Goal: Task Accomplishment & Management: Manage account settings

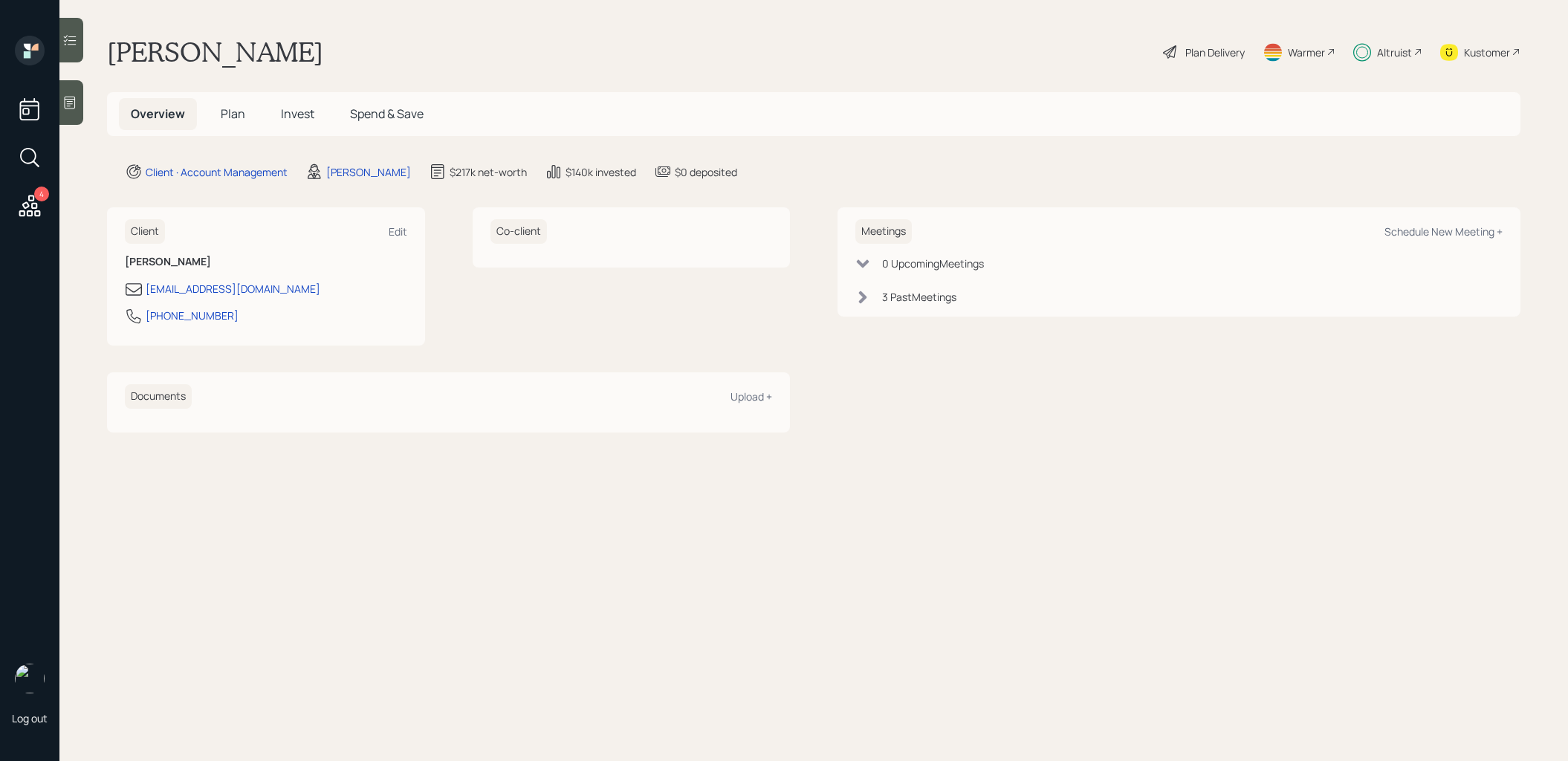
click at [234, 113] on span "Plan" at bounding box center [232, 113] width 24 height 16
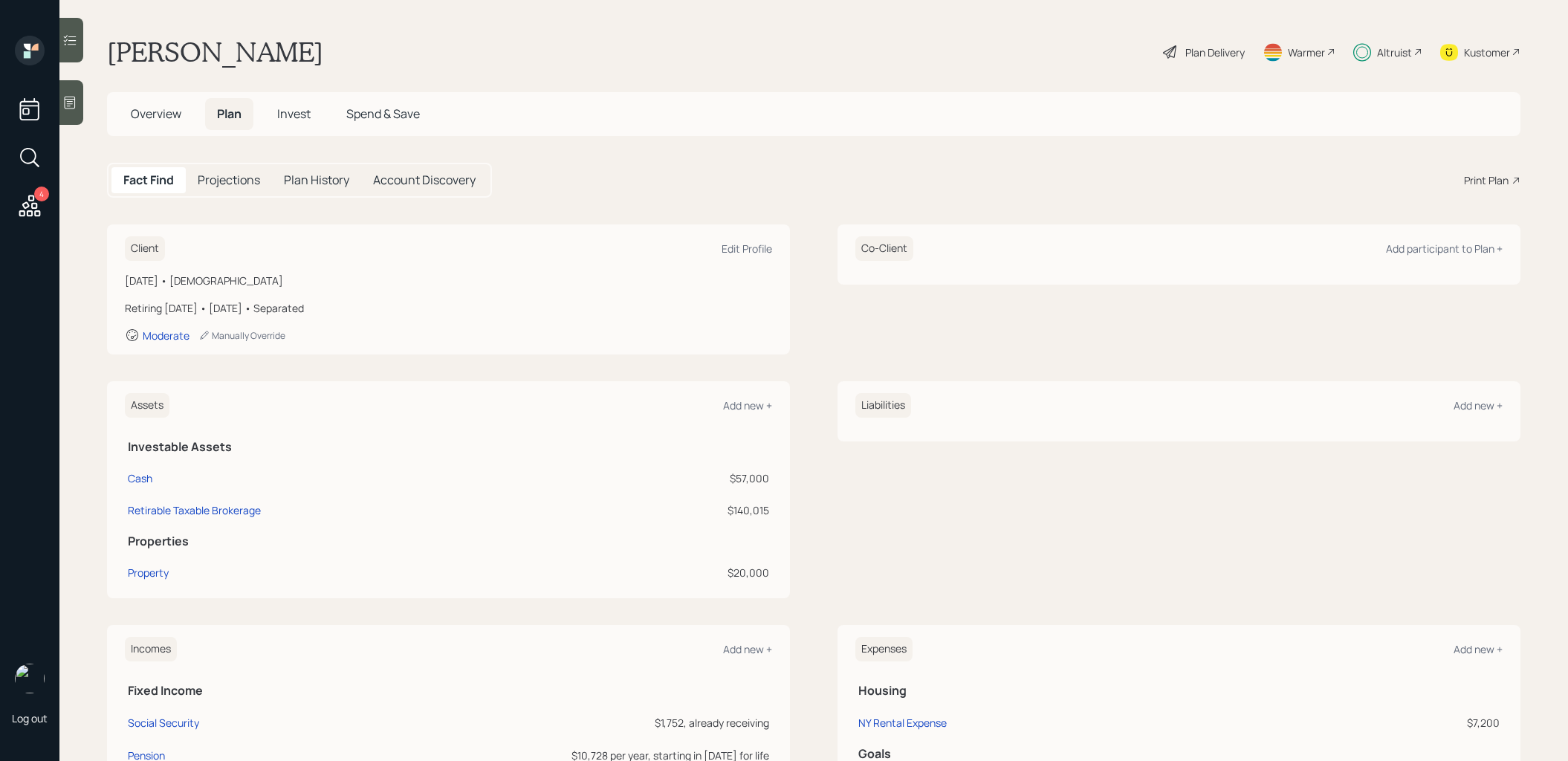
click at [301, 105] on span "Invest" at bounding box center [294, 113] width 34 height 16
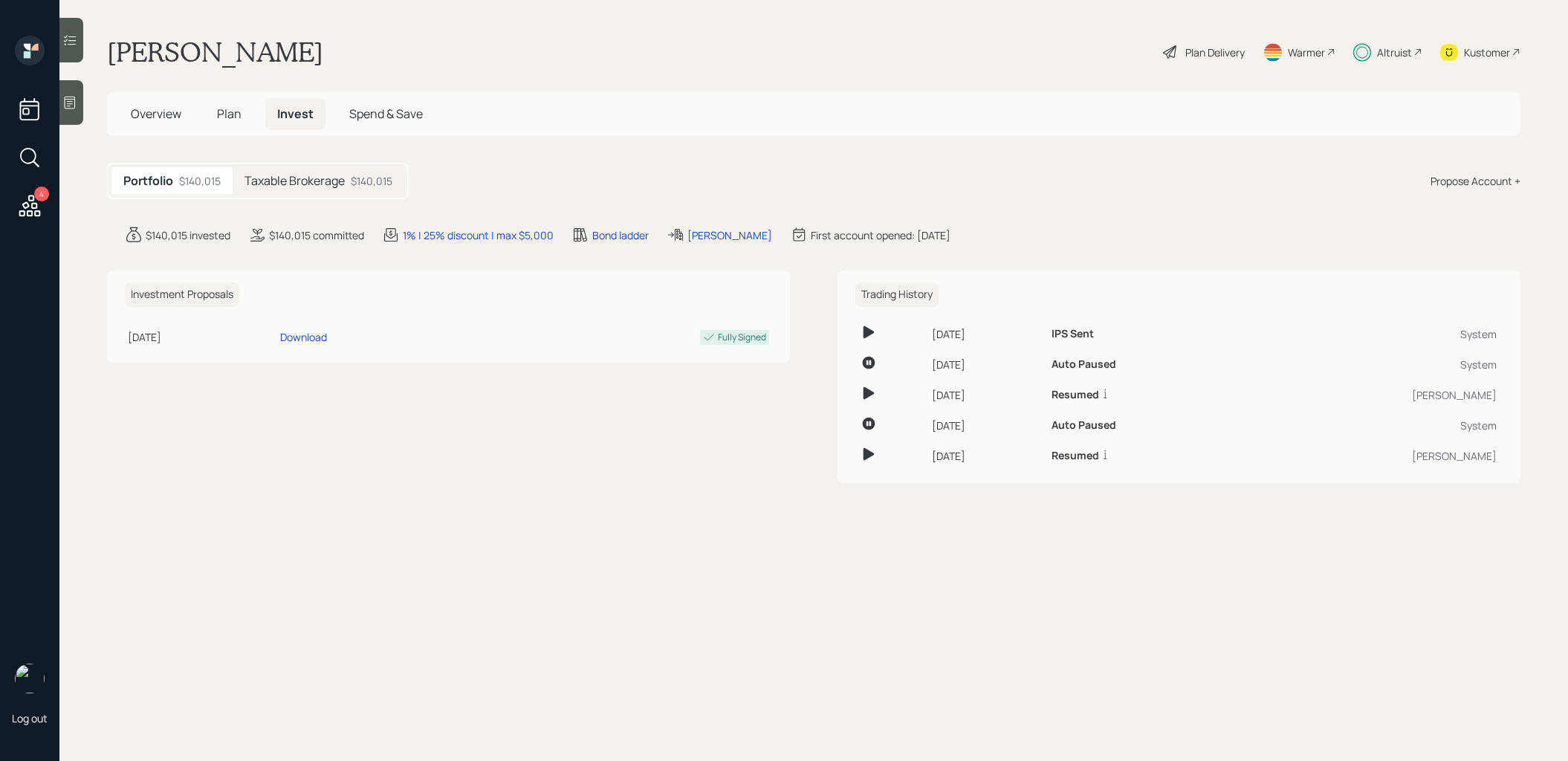
click at [224, 110] on span "Plan" at bounding box center [229, 113] width 24 height 16
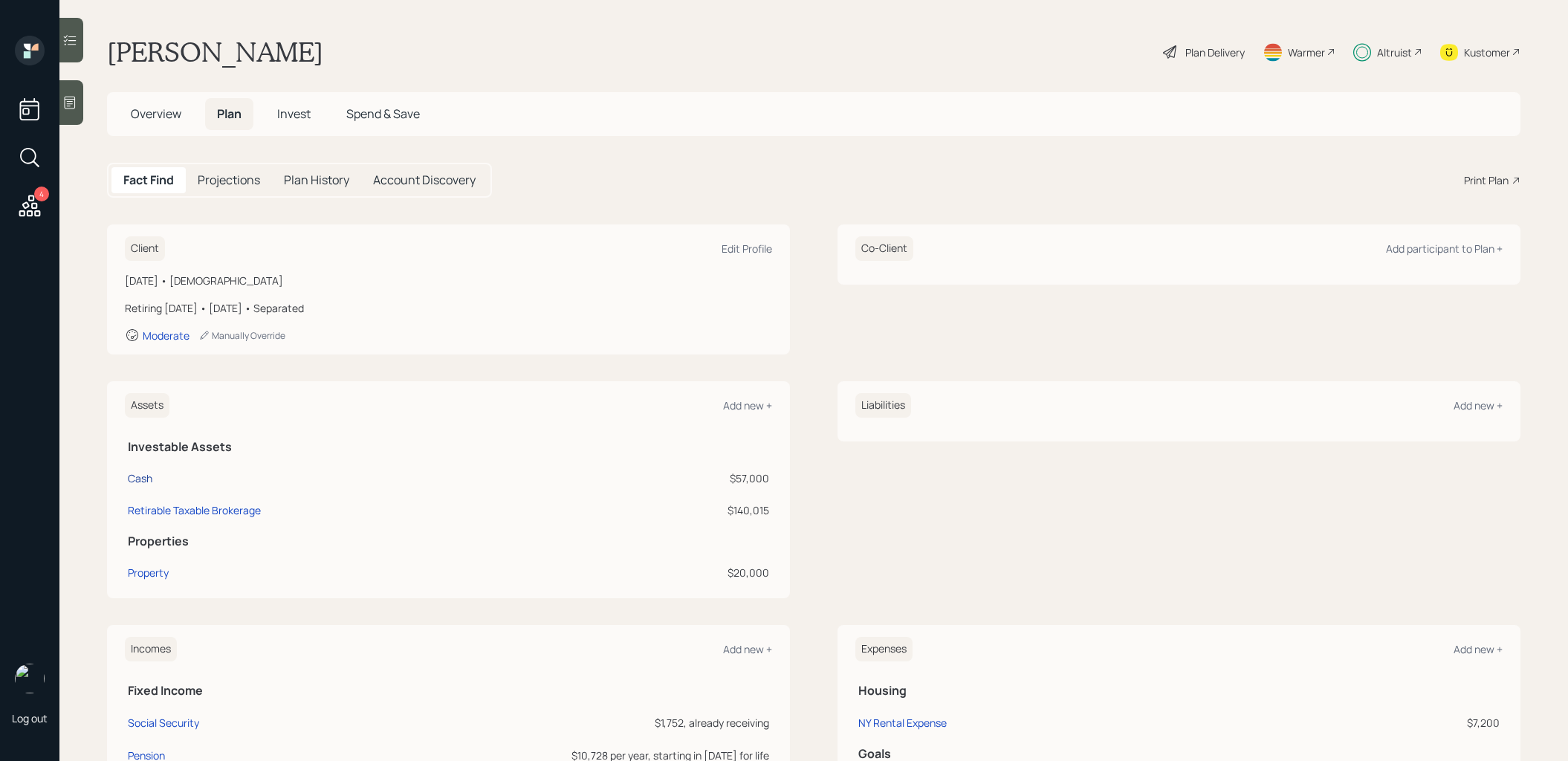
click at [137, 476] on div "Cash" at bounding box center [140, 478] width 24 height 16
select select "taxable"
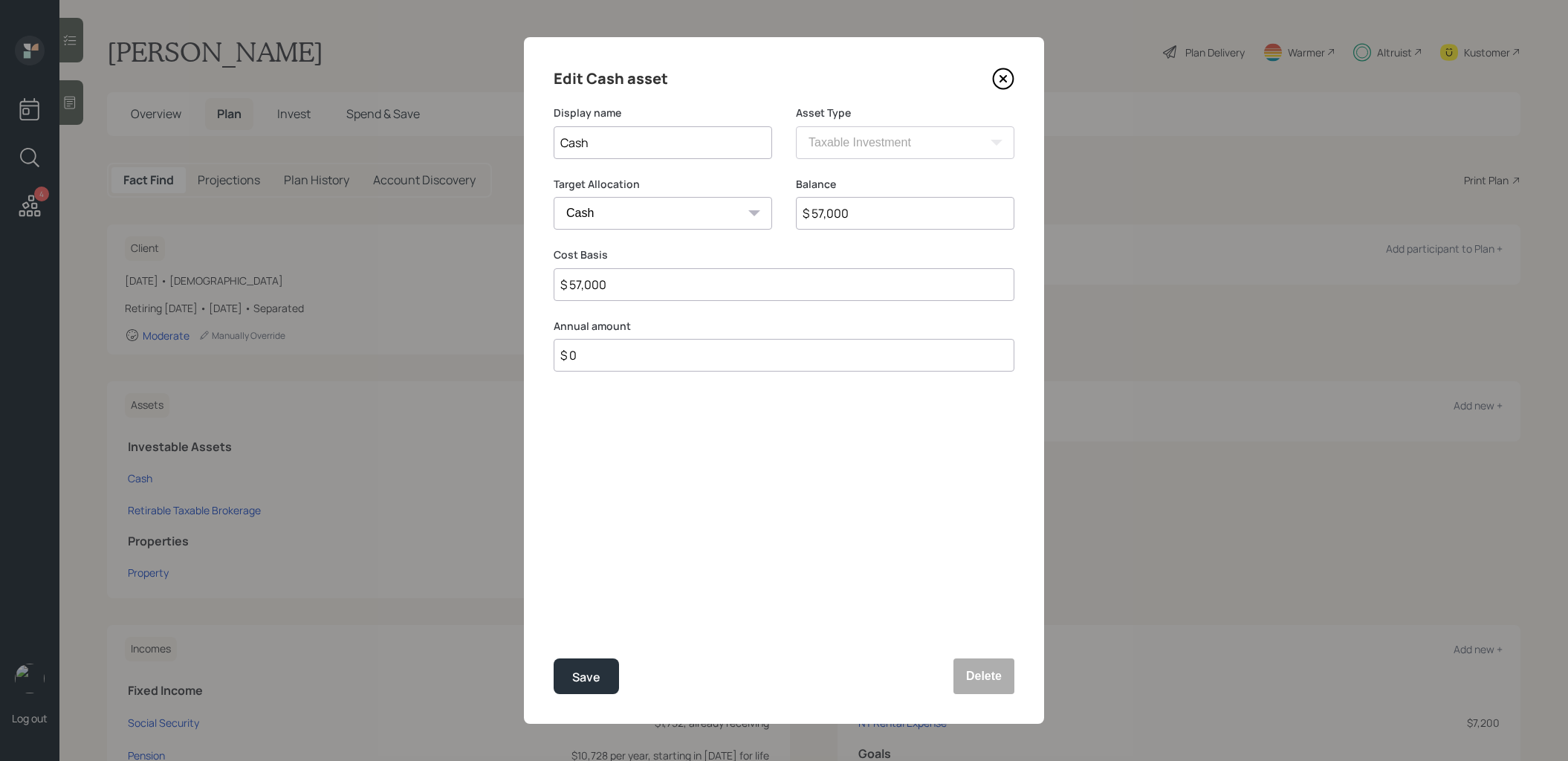
click at [1009, 80] on icon at bounding box center [1003, 79] width 23 height 23
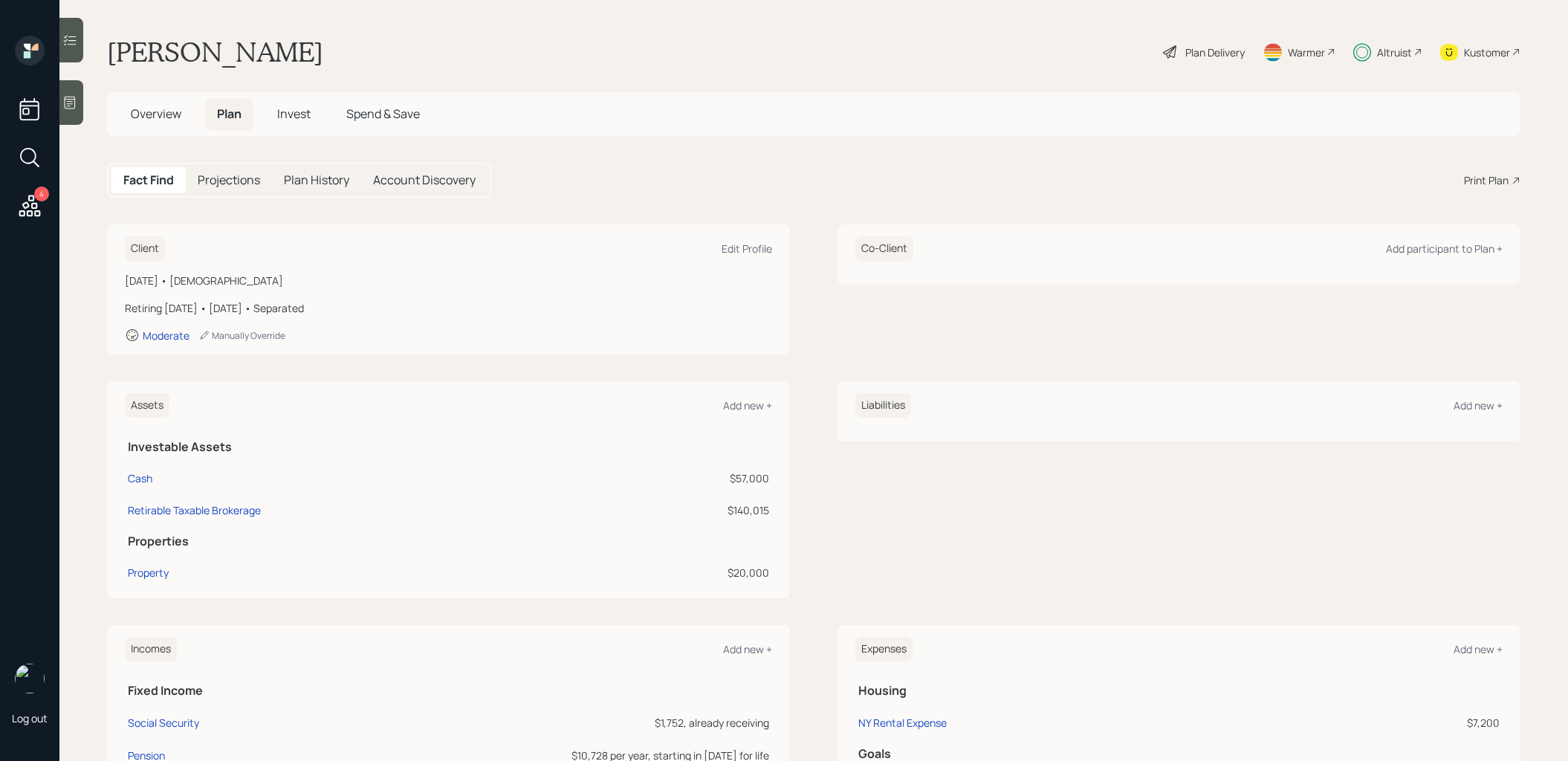
click at [298, 113] on span "Invest" at bounding box center [294, 113] width 34 height 16
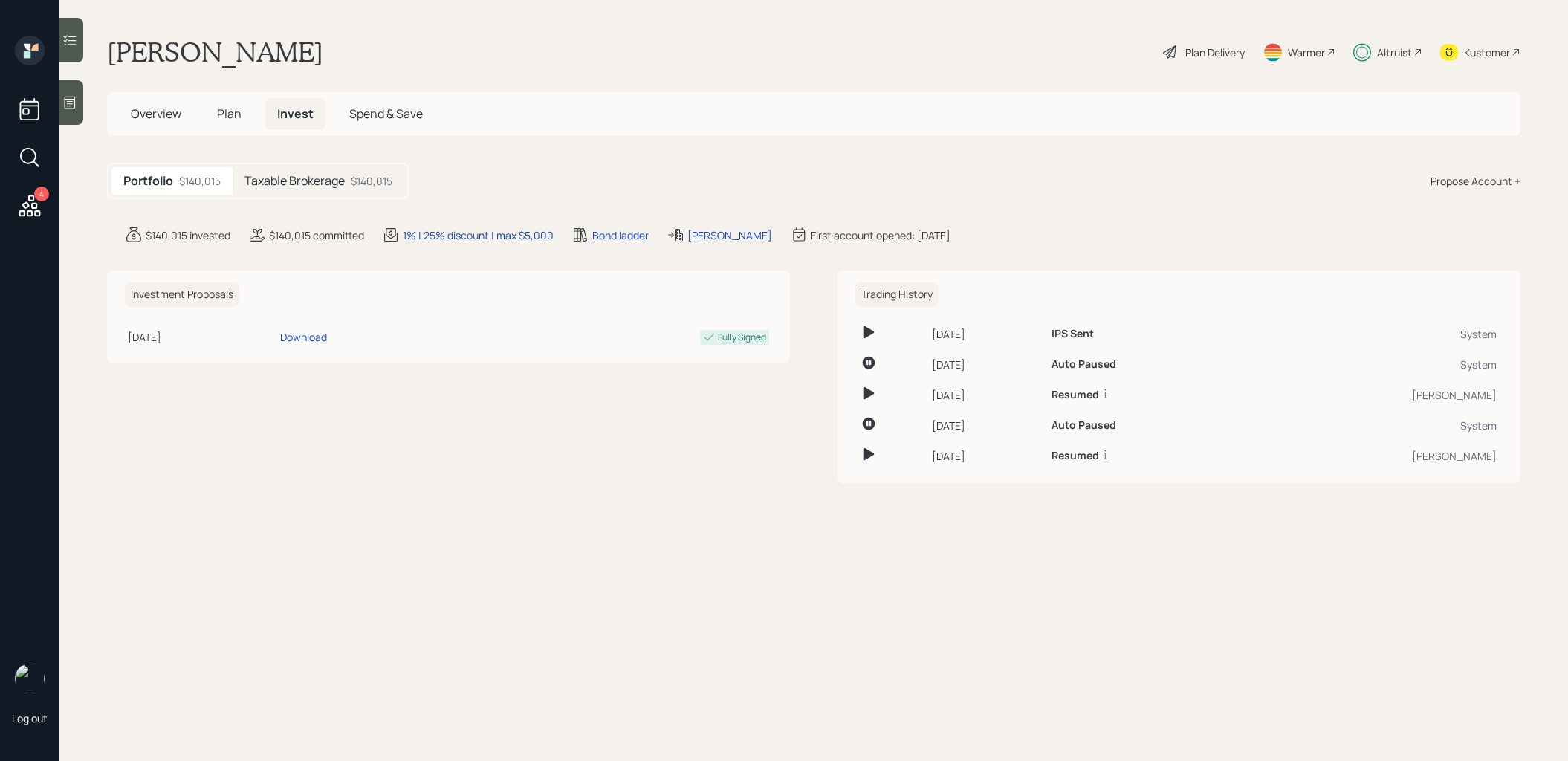
click at [320, 177] on h5 "Taxable Brokerage" at bounding box center [295, 181] width 100 height 14
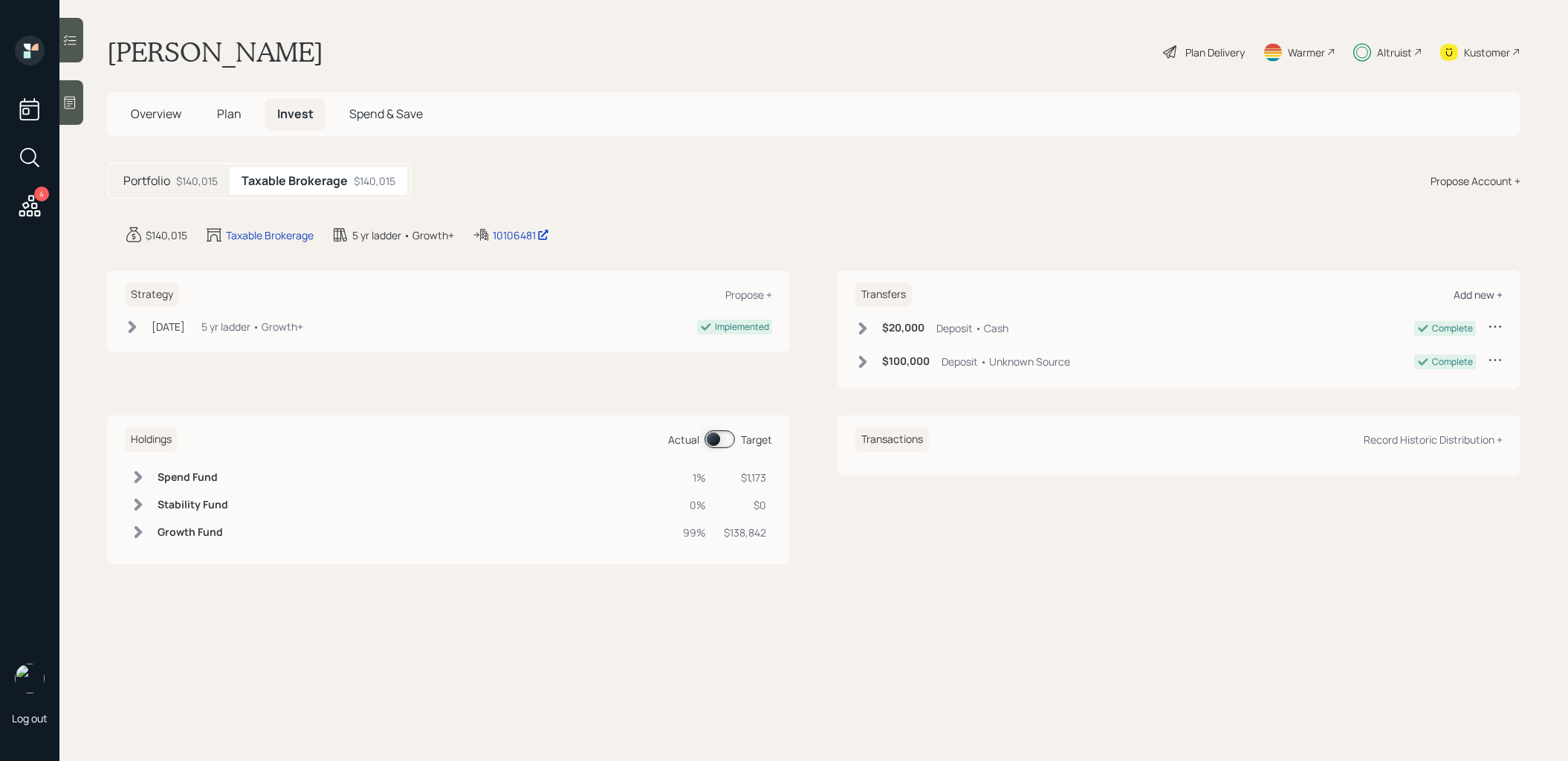
click at [1477, 292] on div "Add new +" at bounding box center [1478, 295] width 49 height 14
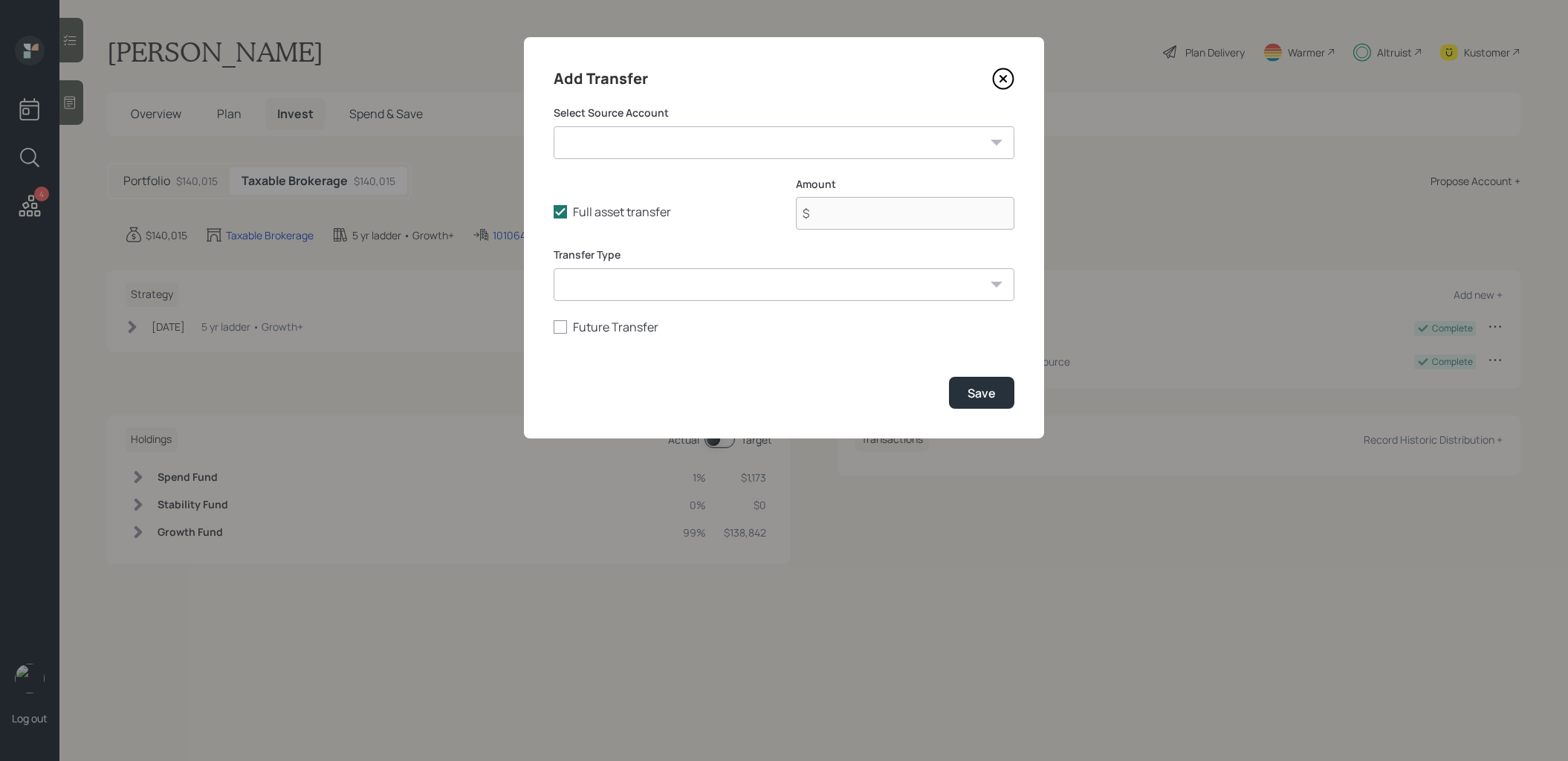
click at [789, 138] on select "Cash ($57,000 | Taxable Investment)" at bounding box center [784, 143] width 461 height 33
select select "3dee2d26-de35-499a-96d7-6e8ec09ff8e4"
click at [553, 127] on select "Cash ($57,000 | Taxable Investment)" at bounding box center [784, 143] width 461 height 33
type input "$ 57,000"
click at [560, 214] on polyline at bounding box center [560, 212] width 9 height 6
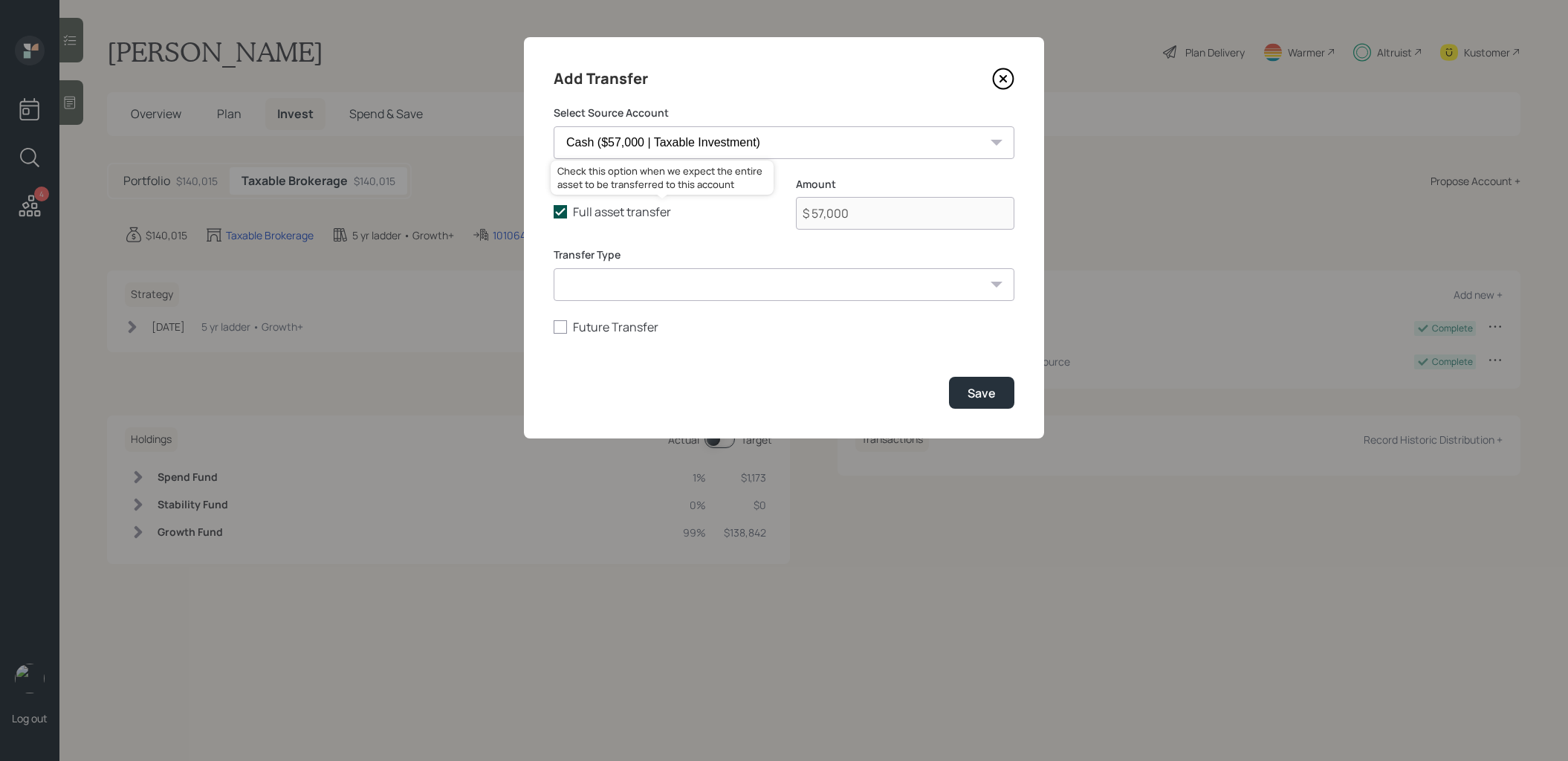
click at [553, 213] on input "Full asset transfer" at bounding box center [553, 212] width 1 height 1
checkbox input "false"
click at [921, 219] on input "$ 57,000" at bounding box center [905, 213] width 219 height 33
type input "$ 20,000"
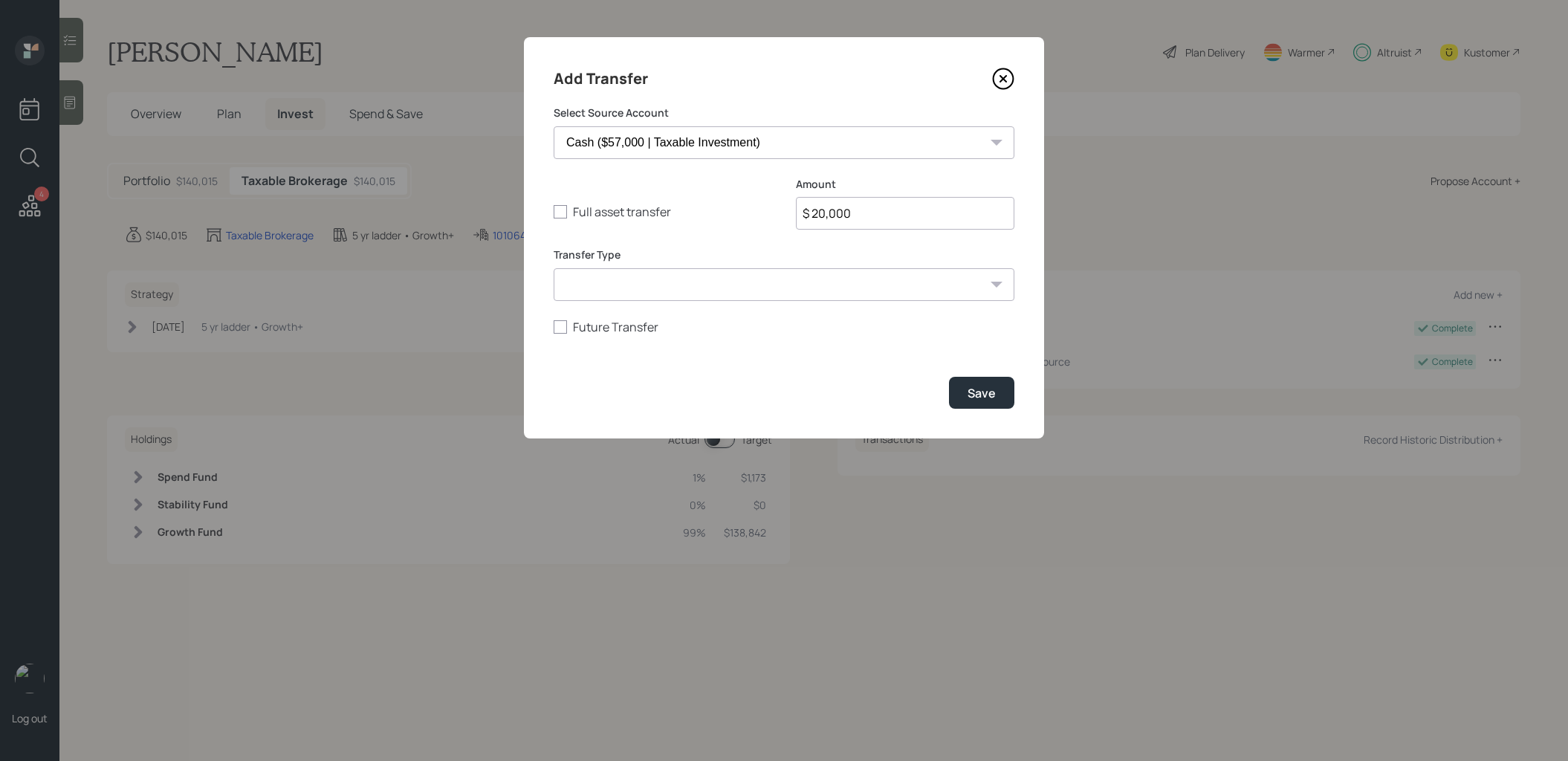
click at [714, 287] on select "ACAT Transfer Non ACAT Transfer Capitalize Rollover Rollover Deposit" at bounding box center [784, 284] width 461 height 33
select select "deposit"
click at [553, 268] on select "ACAT Transfer Non ACAT Transfer Capitalize Rollover Rollover Deposit" at bounding box center [784, 284] width 461 height 33
click at [987, 400] on div "Save" at bounding box center [982, 393] width 28 height 16
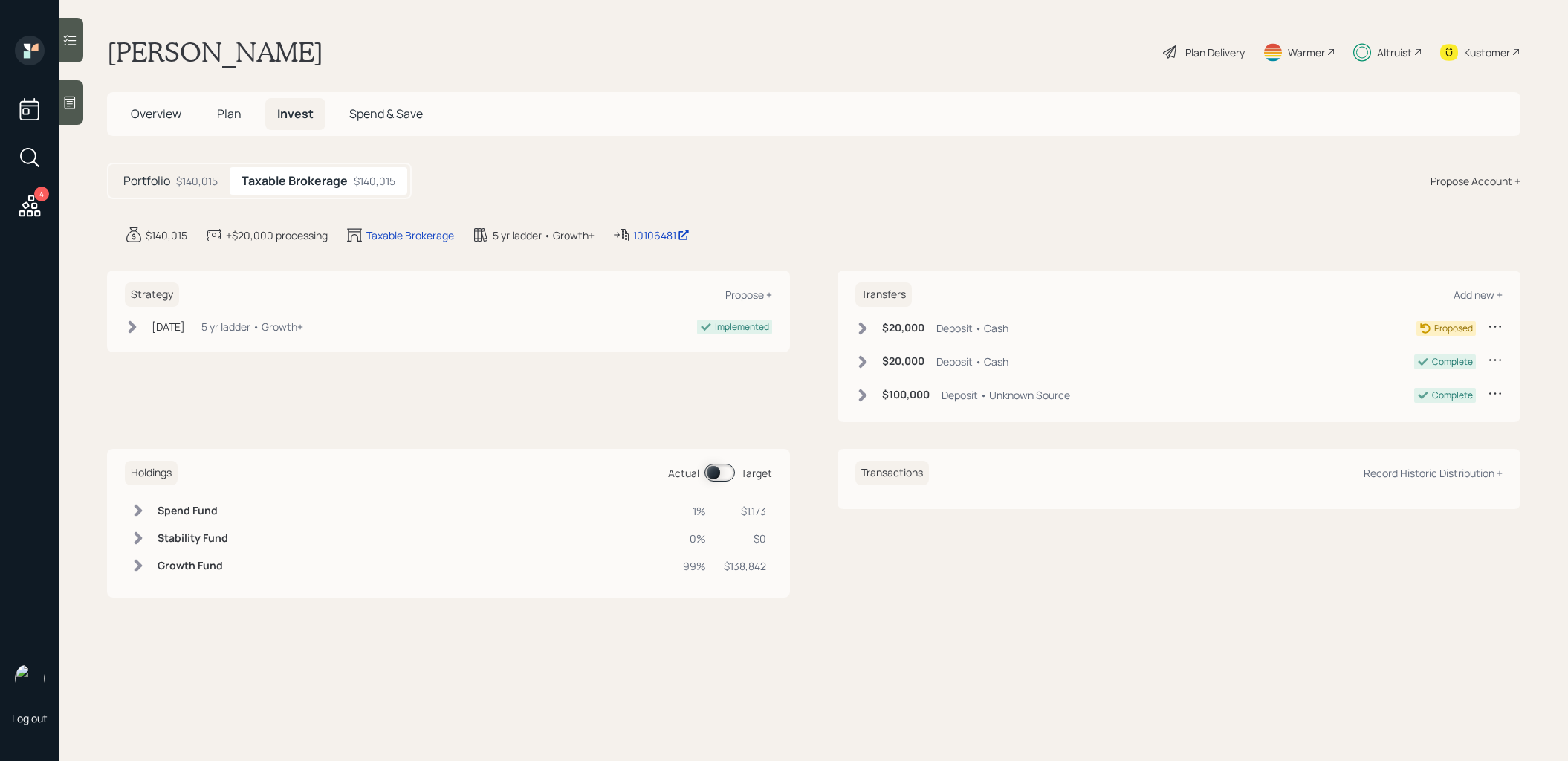
click at [861, 324] on icon at bounding box center [863, 328] width 8 height 13
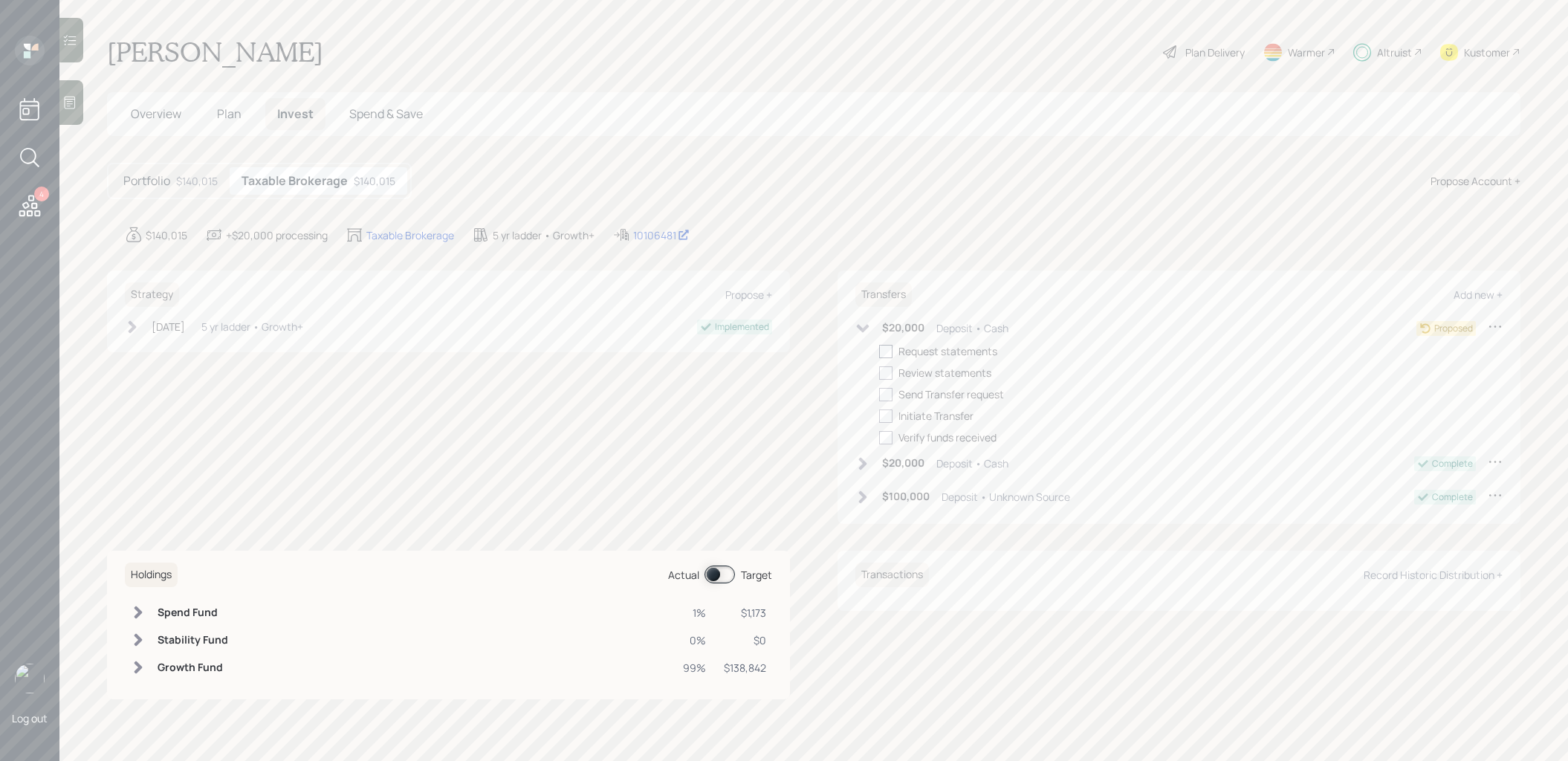
click at [886, 346] on div at bounding box center [886, 351] width 13 height 13
click at [879, 351] on input "checkbox" at bounding box center [879, 351] width 1 height 1
checkbox input "true"
click at [886, 369] on div at bounding box center [886, 373] width 13 height 13
click at [879, 372] on input "checkbox" at bounding box center [879, 372] width 1 height 1
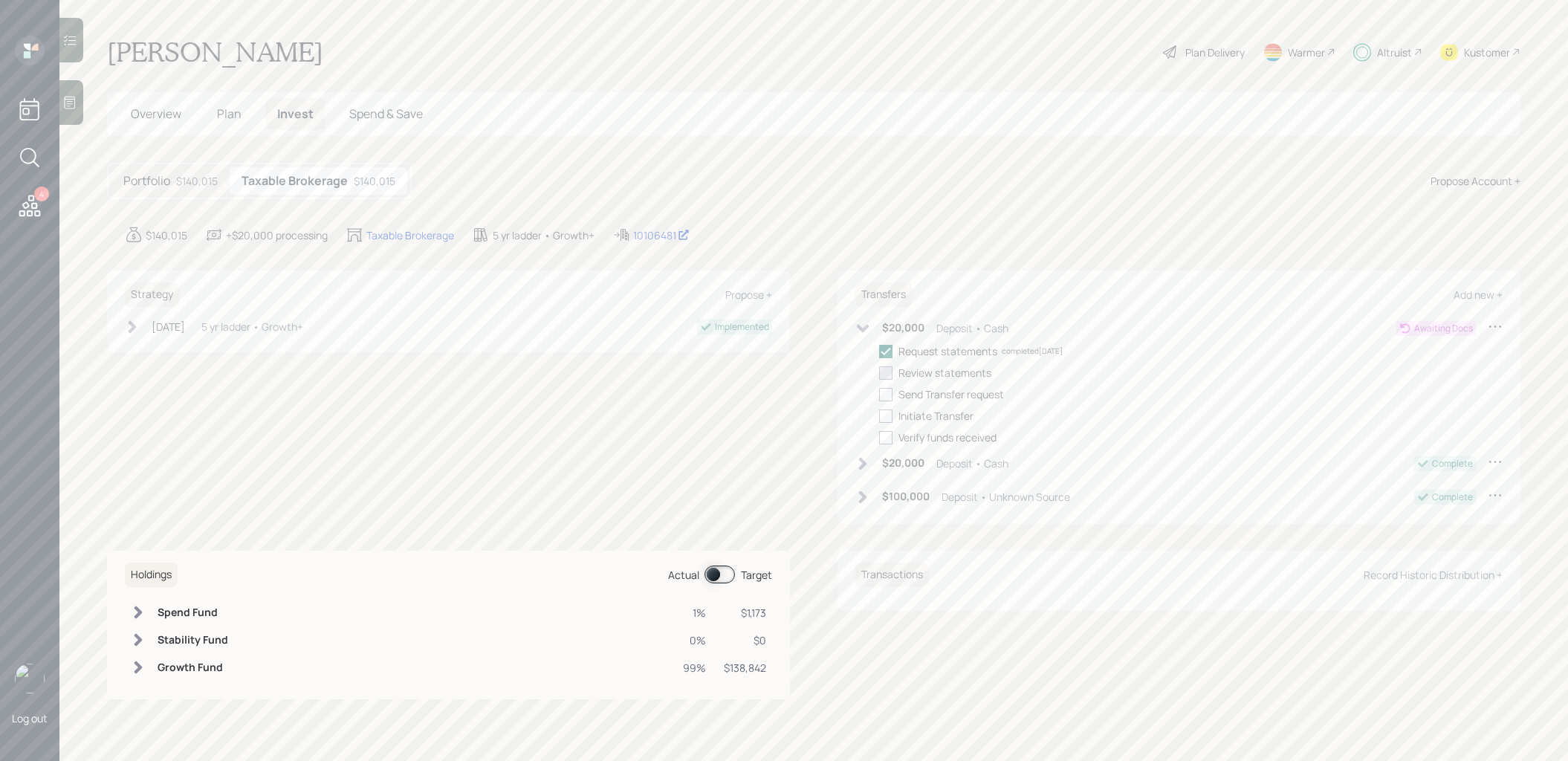
checkbox input "true"
click at [886, 396] on div at bounding box center [886, 394] width 13 height 13
click at [879, 395] on input "checkbox" at bounding box center [879, 394] width 1 height 1
checkbox input "true"
click at [886, 409] on div at bounding box center [886, 416] width 13 height 13
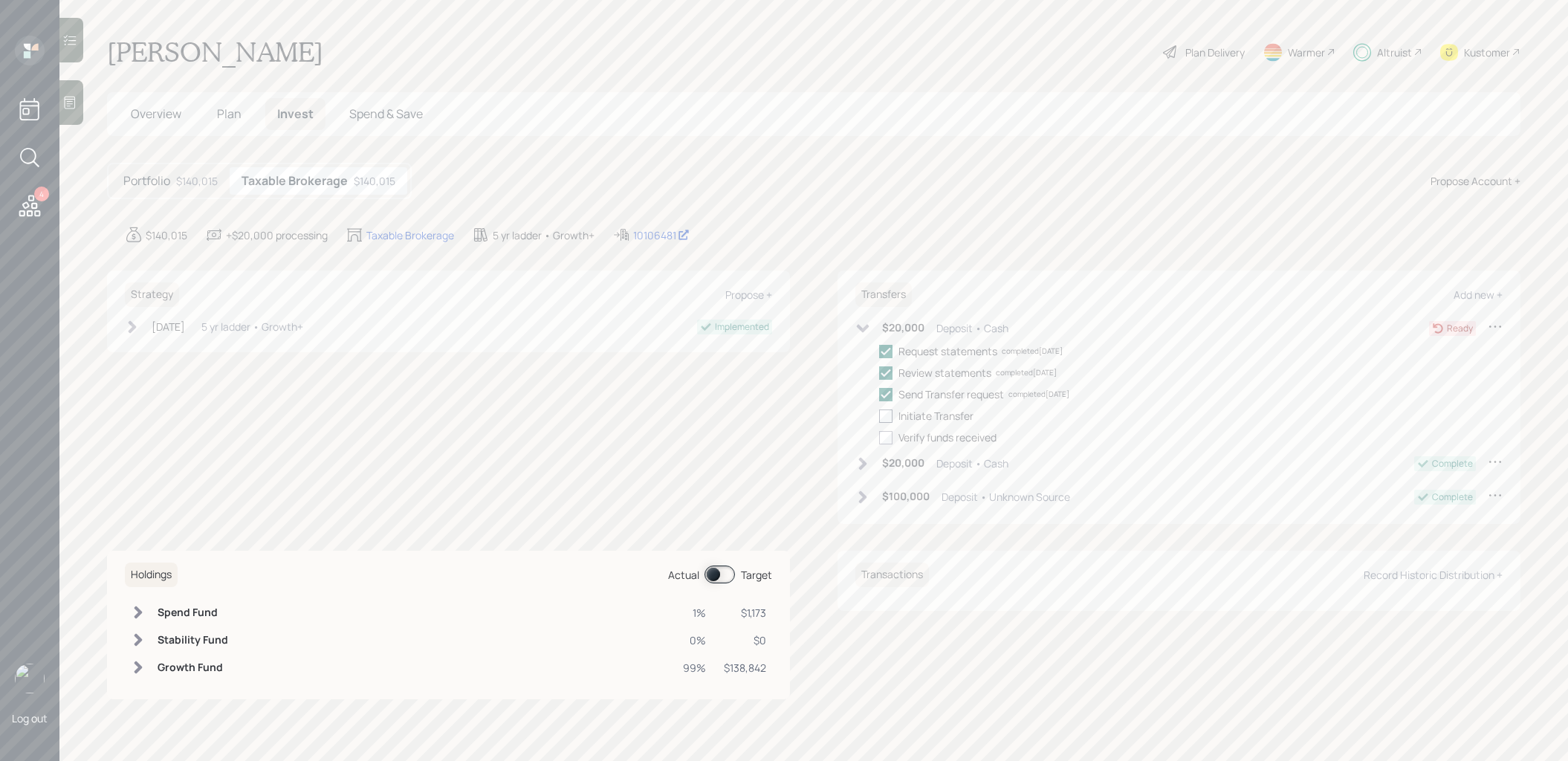
click at [879, 416] on input "checkbox" at bounding box center [879, 416] width 1 height 1
checkbox input "true"
click at [860, 326] on icon at bounding box center [863, 328] width 13 height 8
